Goal: Find contact information: Find contact information

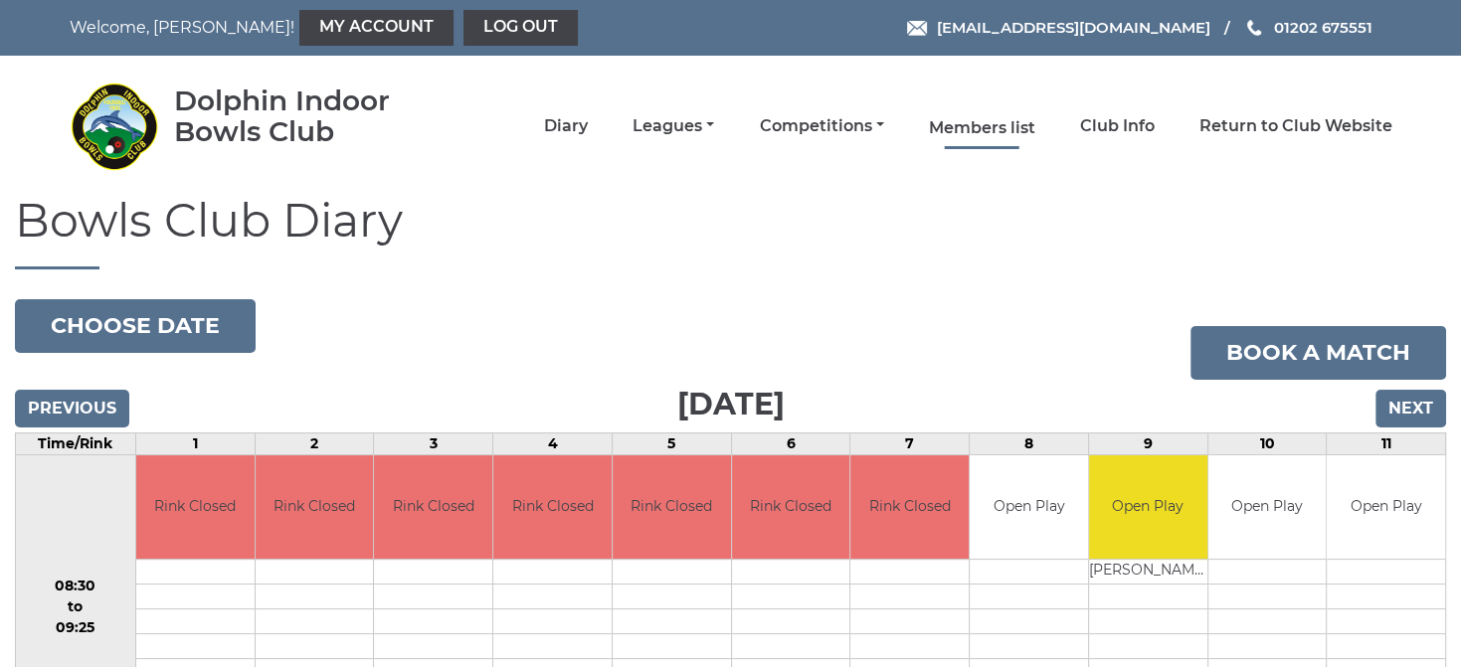
click at [990, 121] on link "Members list" at bounding box center [982, 128] width 106 height 22
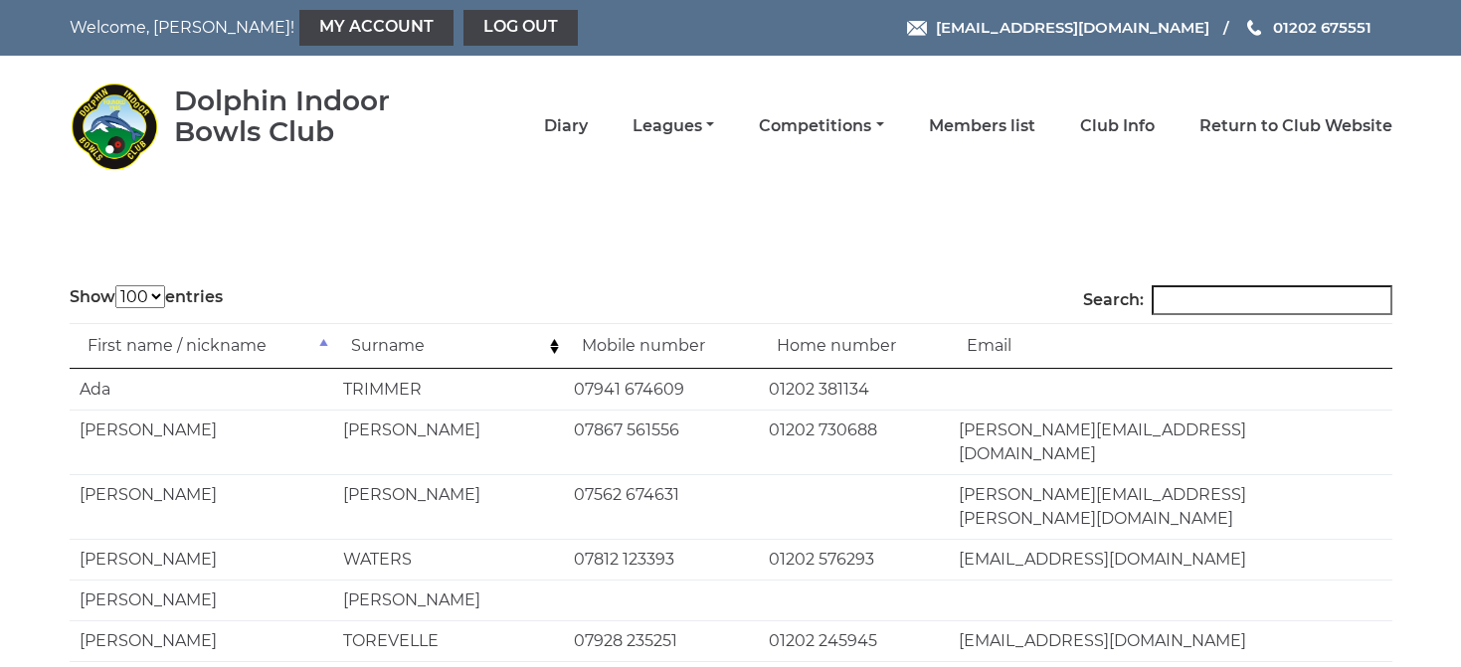
select select "100"
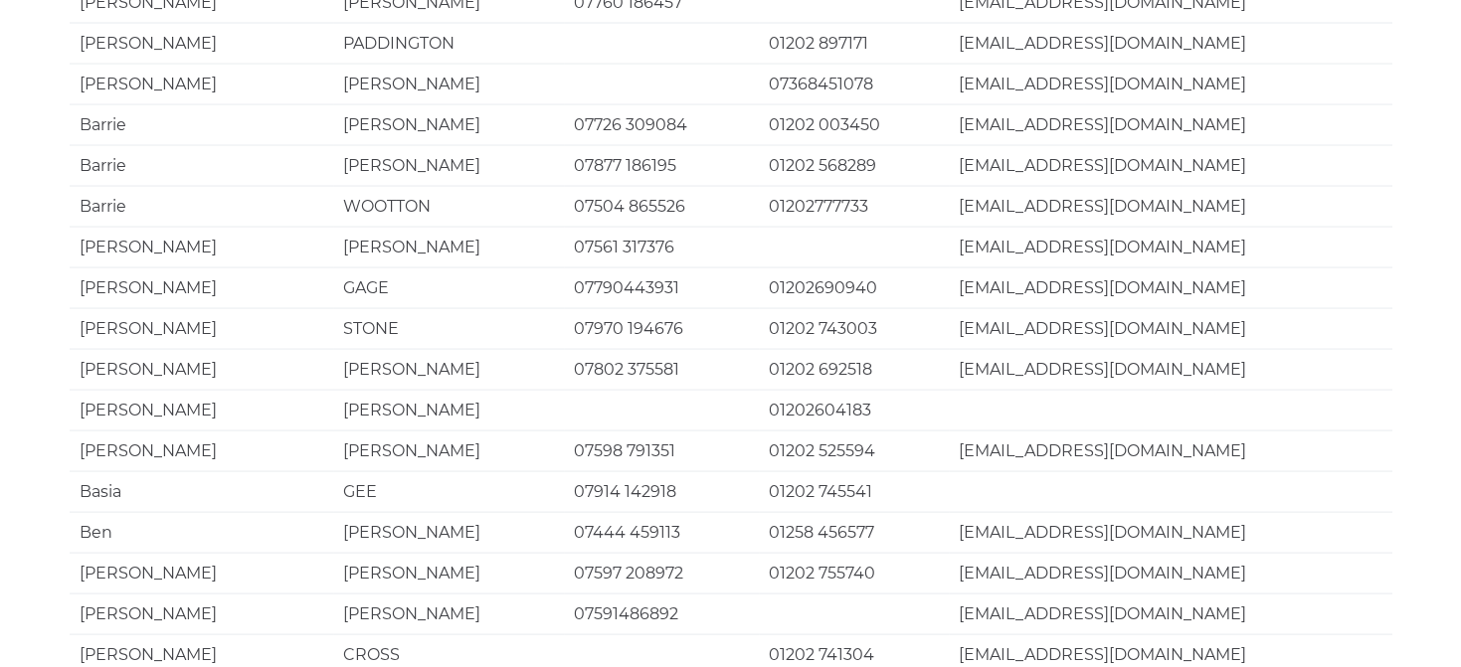
scroll to position [3916, 0]
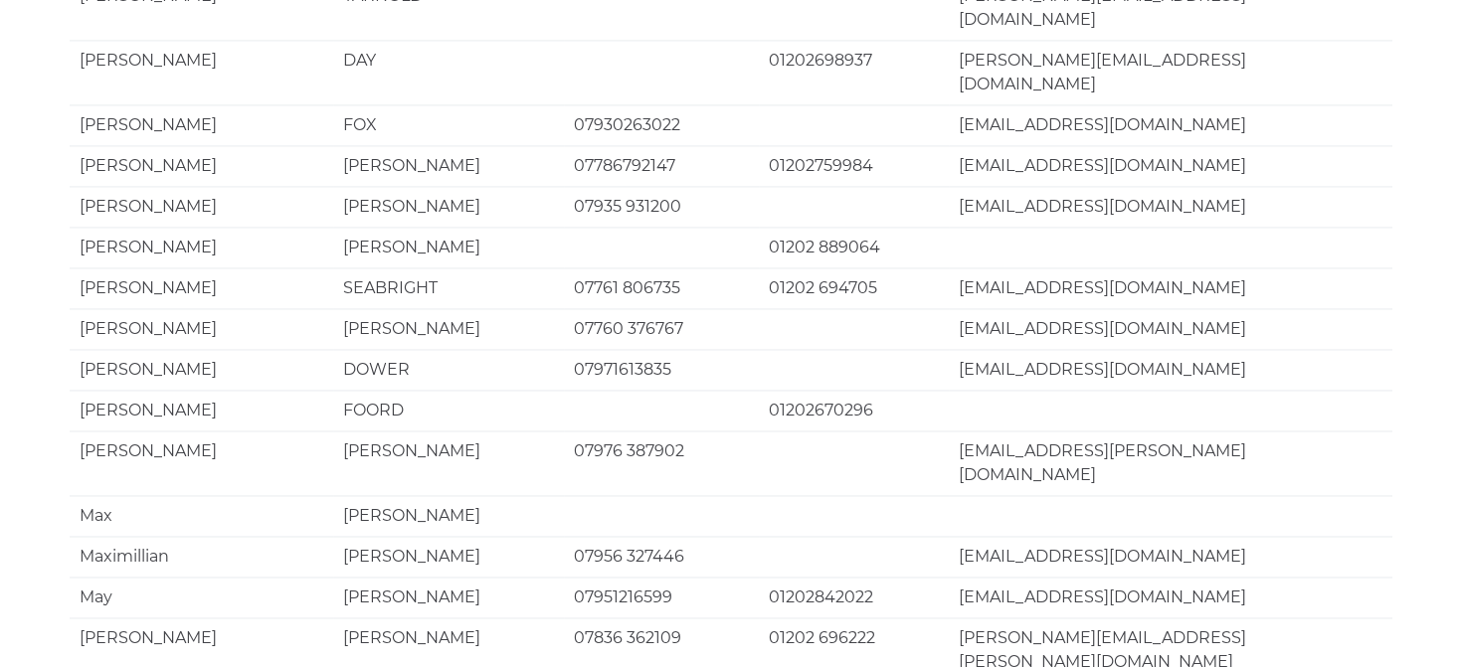
scroll to position [2936, 0]
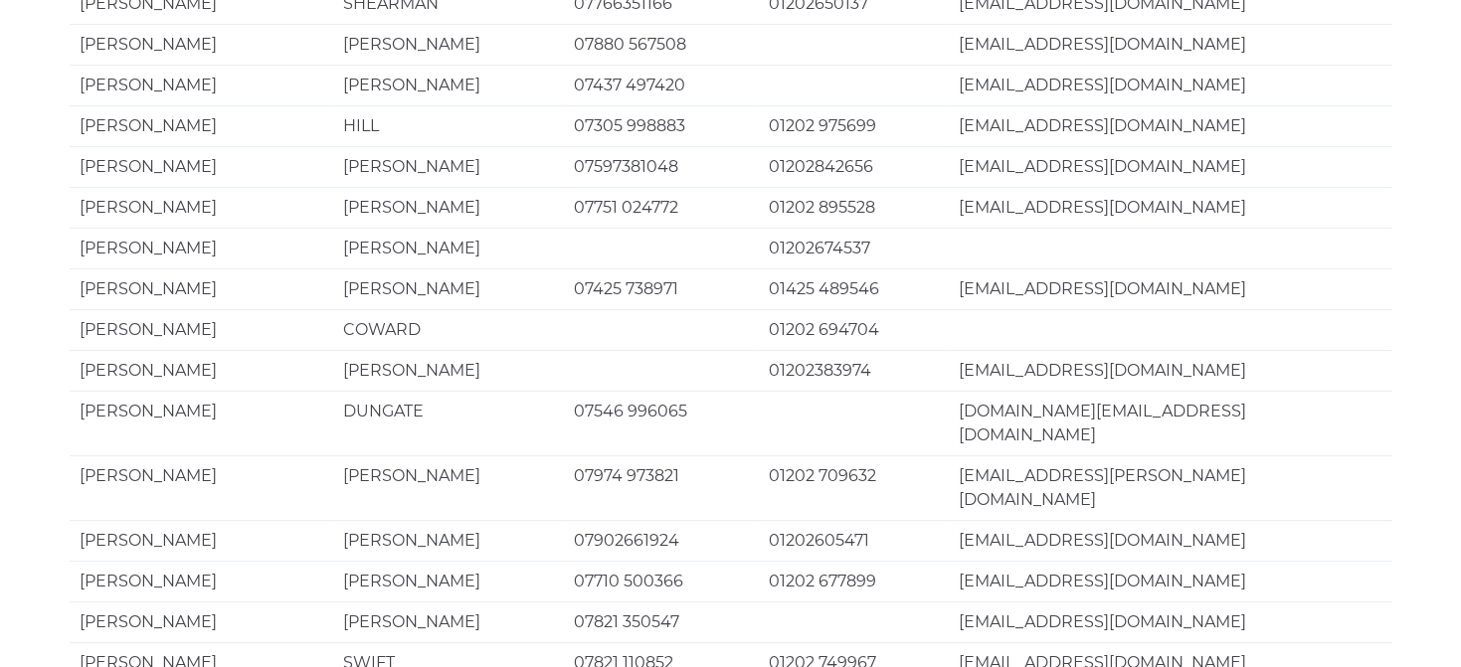
scroll to position [0, 0]
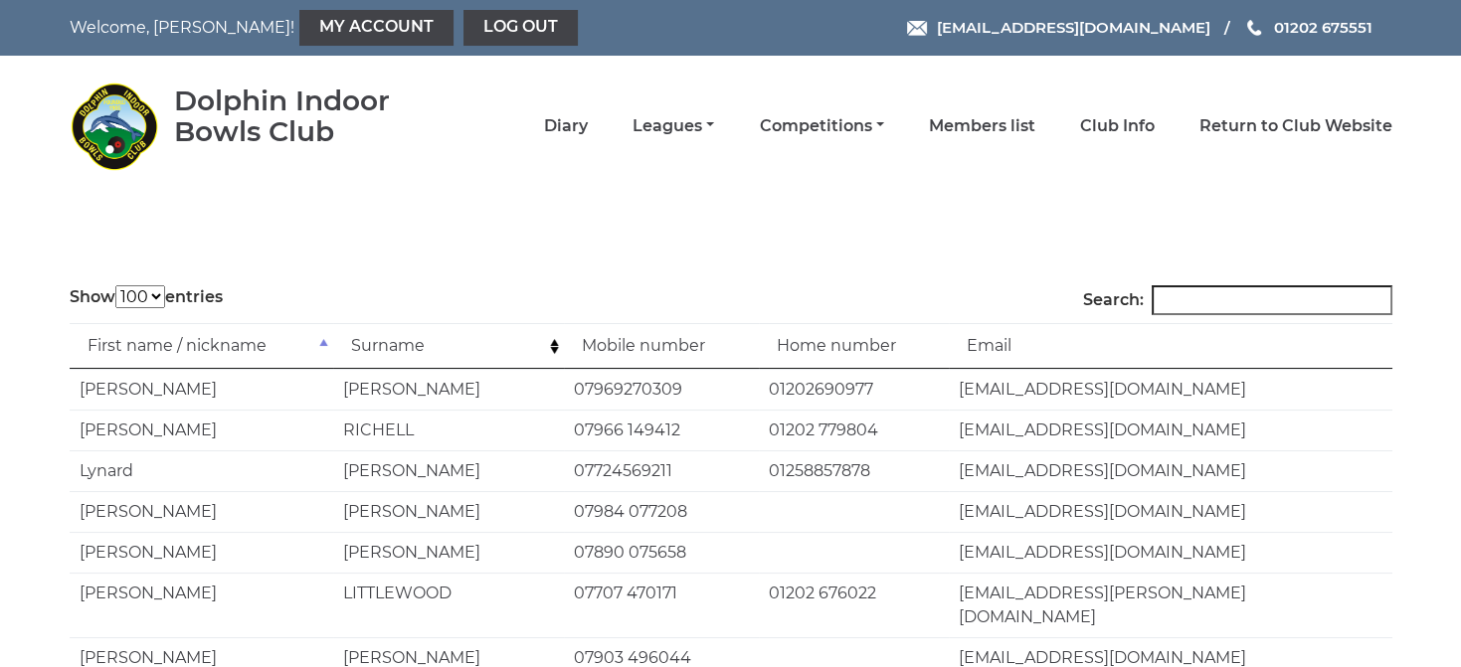
click at [423, 339] on td "Surname" at bounding box center [448, 346] width 231 height 46
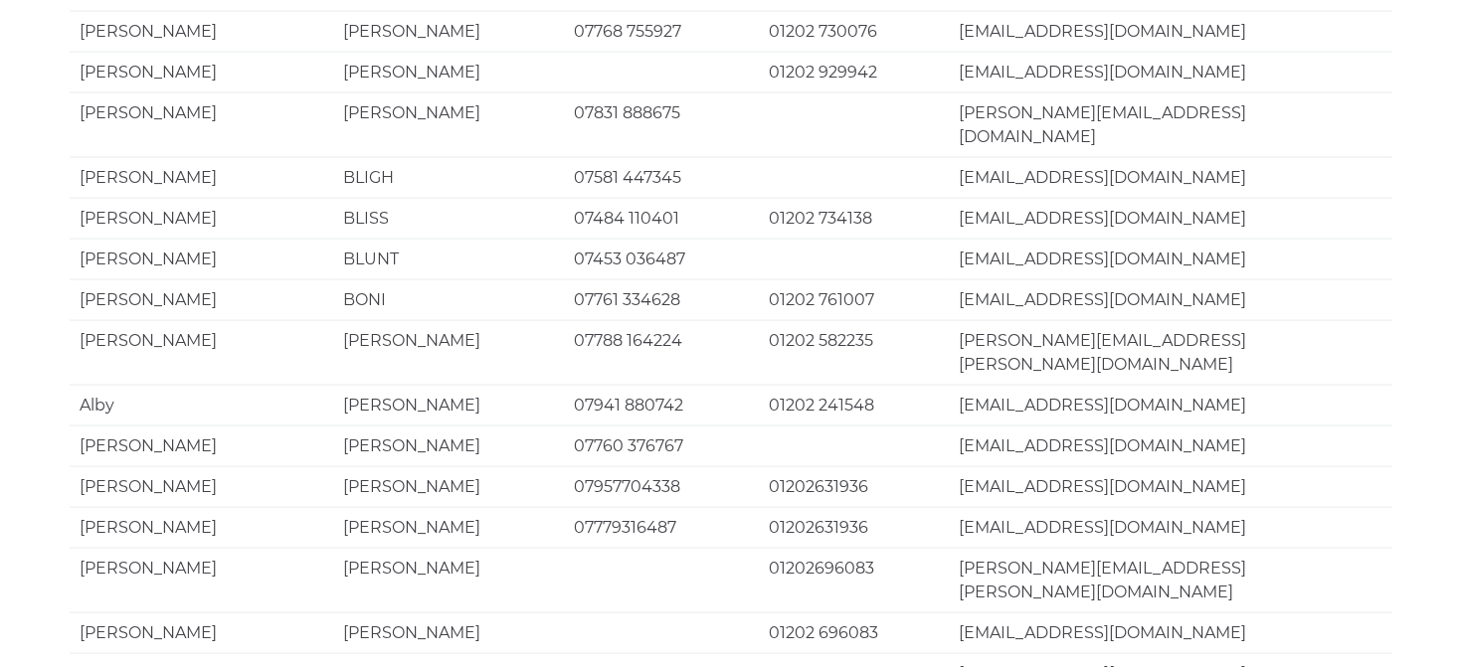
scroll to position [3916, 0]
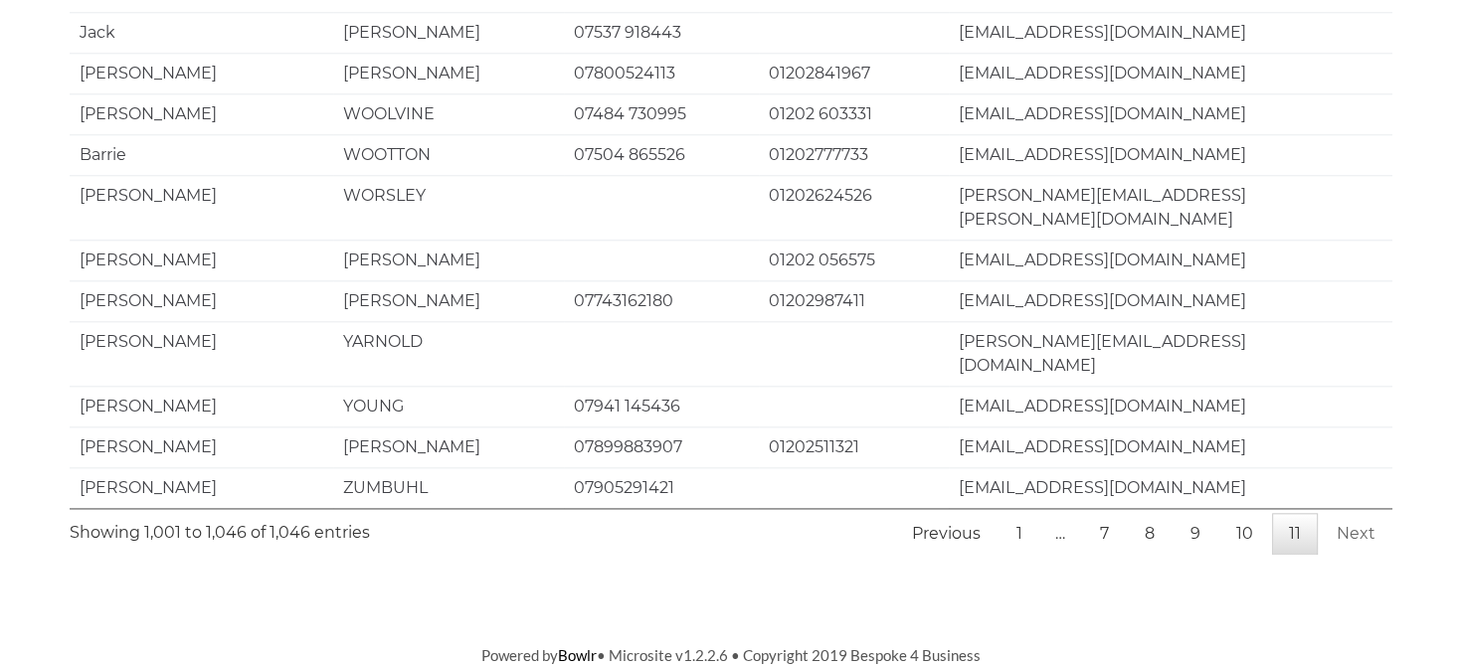
scroll to position [1725, 0]
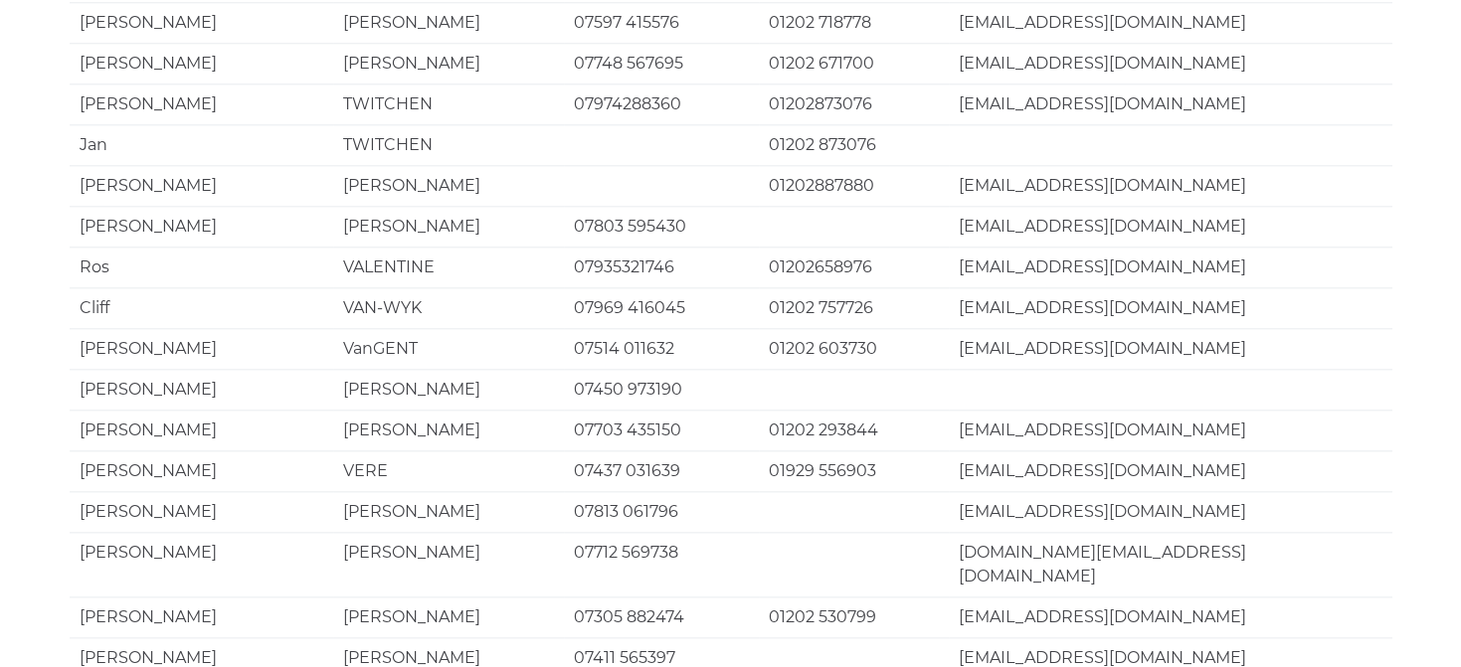
scroll to position [2145, 0]
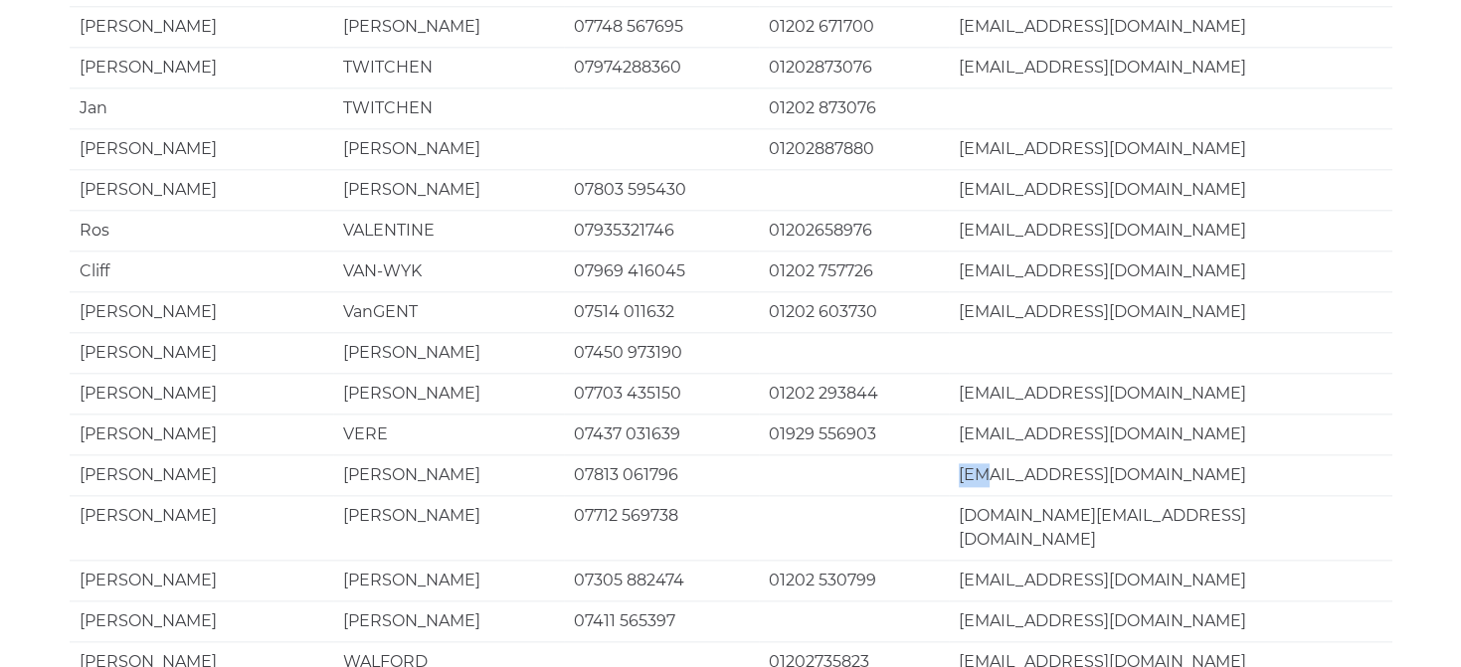
drag, startPoint x: 959, startPoint y: 273, endPoint x: 990, endPoint y: 273, distance: 30.8
click at [990, 455] on td "[EMAIL_ADDRESS][DOMAIN_NAME]" at bounding box center [1170, 475] width 443 height 41
drag, startPoint x: 963, startPoint y: 310, endPoint x: 1176, endPoint y: 309, distance: 212.9
click at [1176, 495] on td "[DOMAIN_NAME][EMAIL_ADDRESS][DOMAIN_NAME]" at bounding box center [1170, 527] width 443 height 65
copy td "[DOMAIN_NAME][EMAIL_ADDRESS][DOMAIN_NAME]"
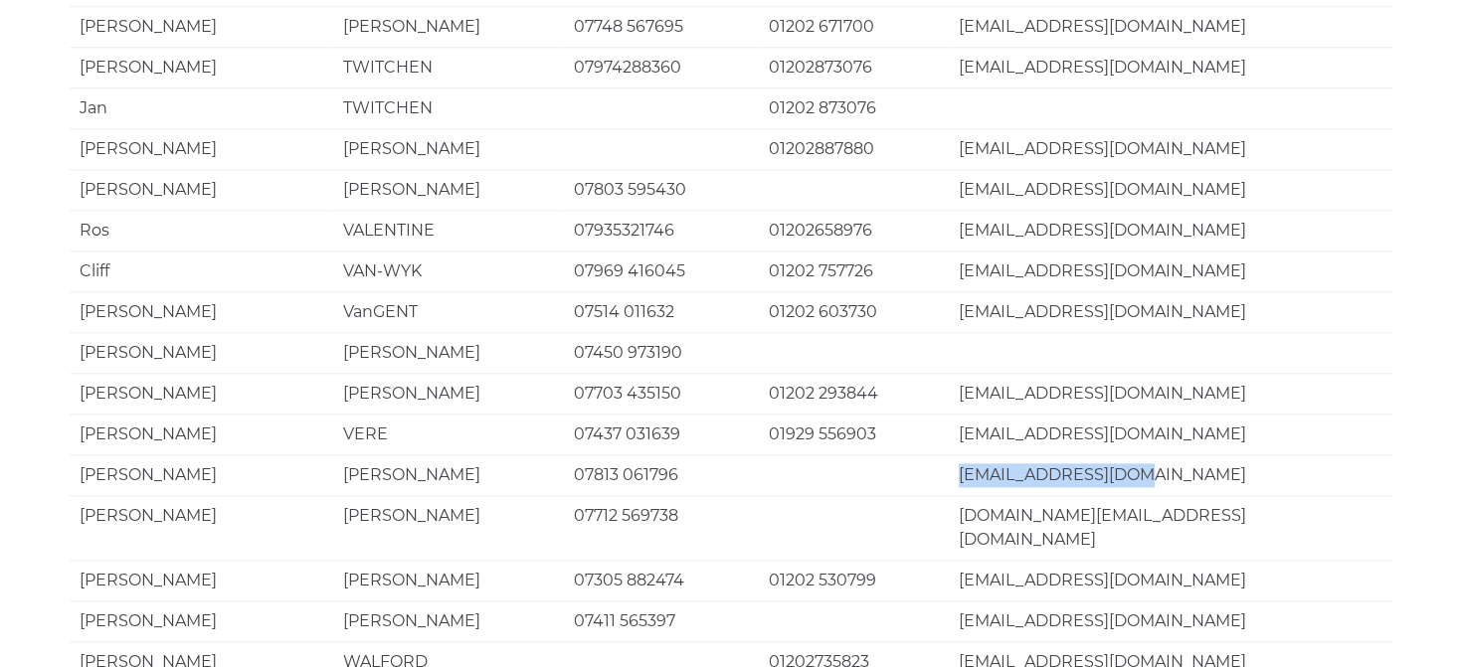
drag, startPoint x: 961, startPoint y: 273, endPoint x: 1136, endPoint y: 275, distance: 175.1
click at [1136, 455] on td "[EMAIL_ADDRESS][DOMAIN_NAME]" at bounding box center [1170, 475] width 443 height 41
copy td "[EMAIL_ADDRESS][DOMAIN_NAME]"
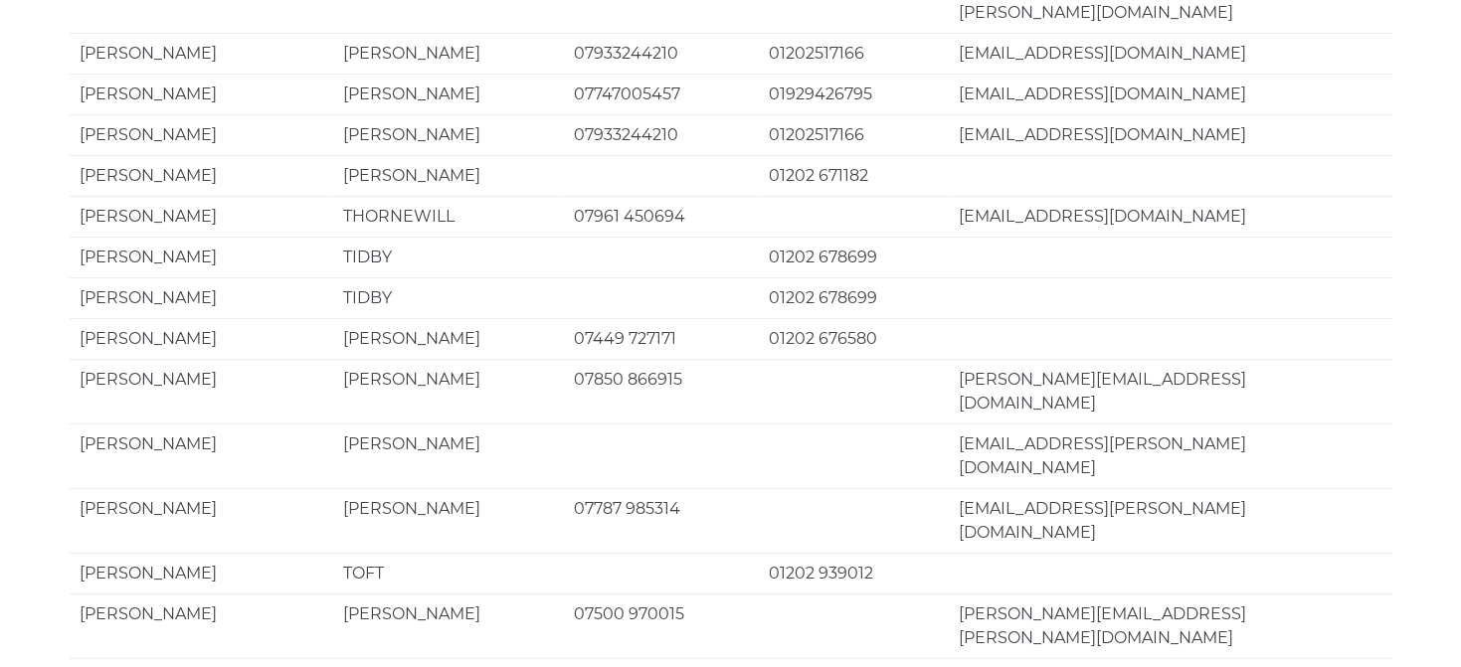
scroll to position [0, 0]
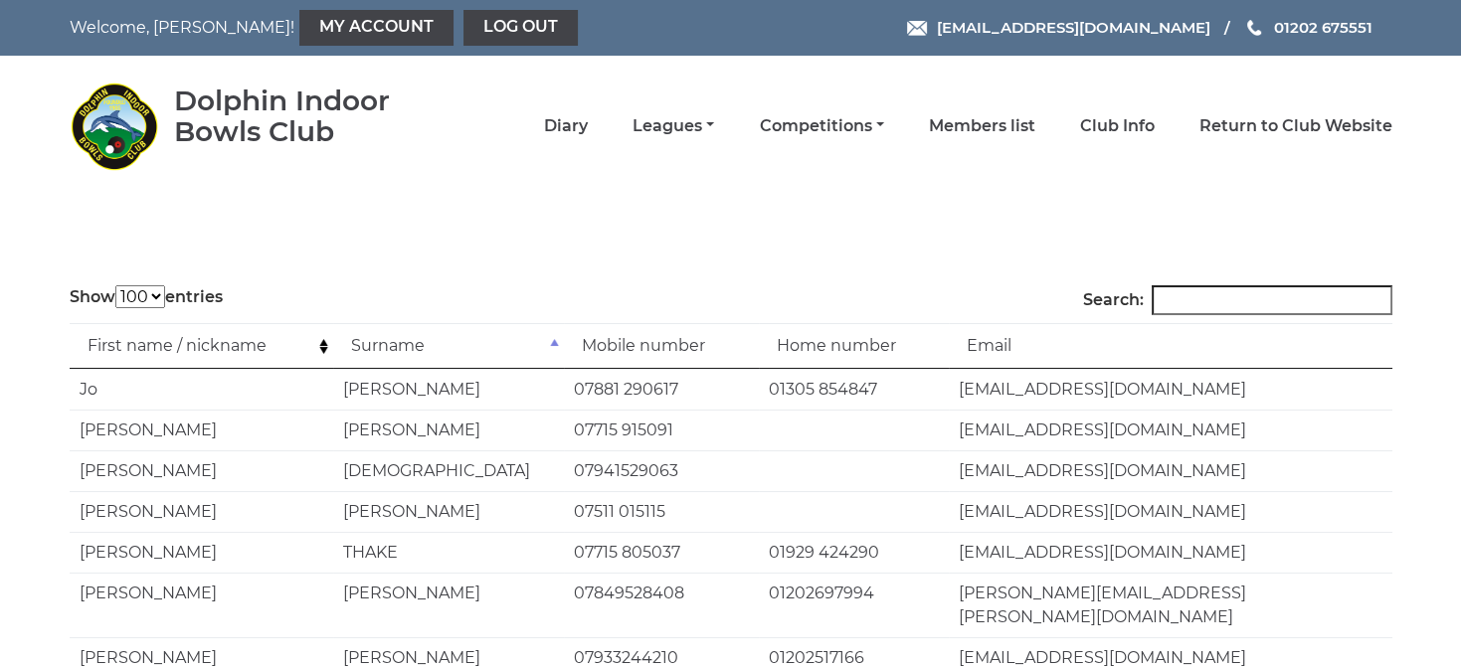
click at [323, 352] on td "First name / nickname" at bounding box center [202, 346] width 264 height 46
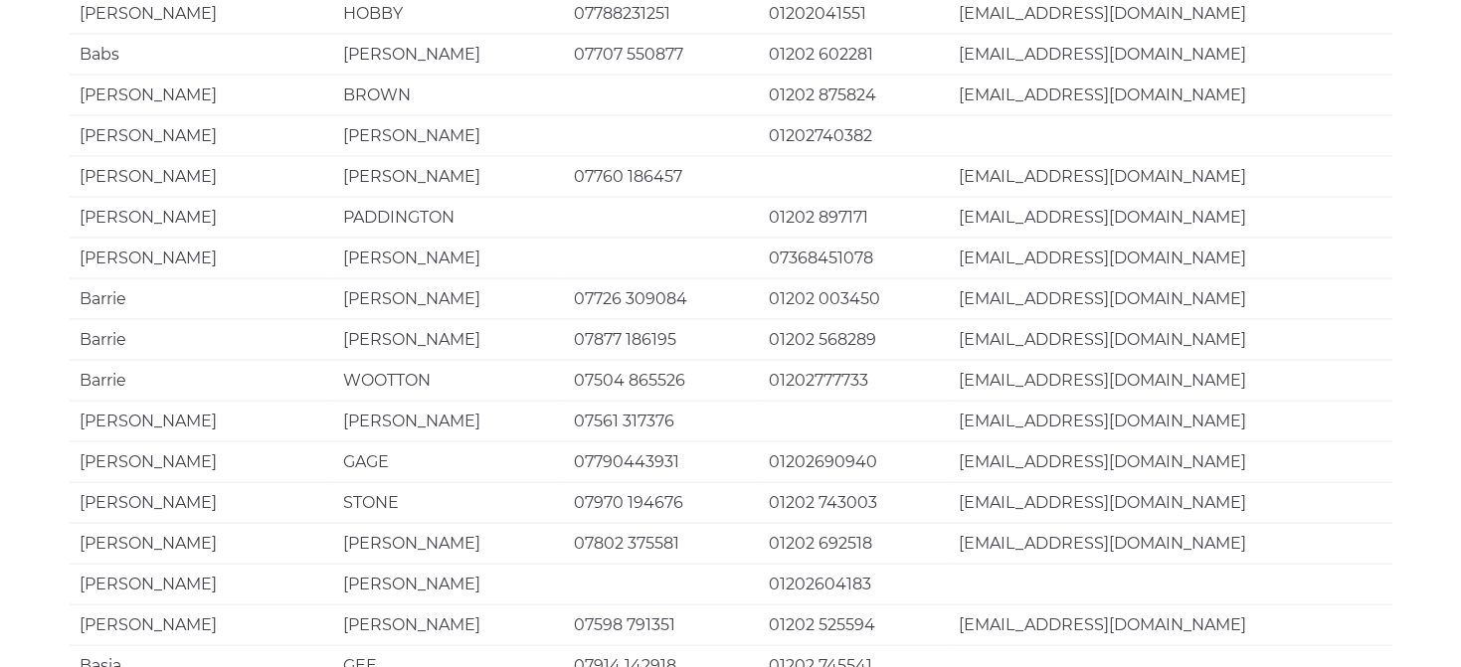
scroll to position [3916, 0]
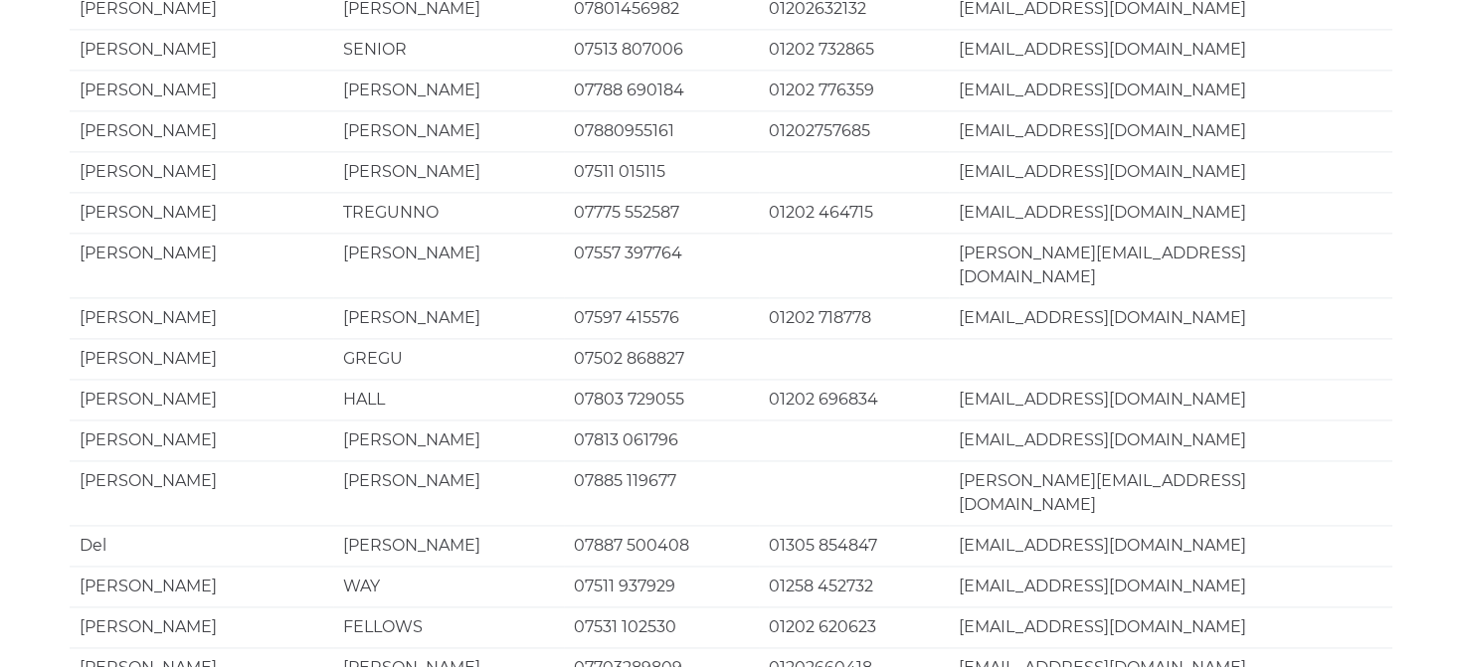
scroll to position [2516, 0]
